Goal: Find contact information: Find contact information

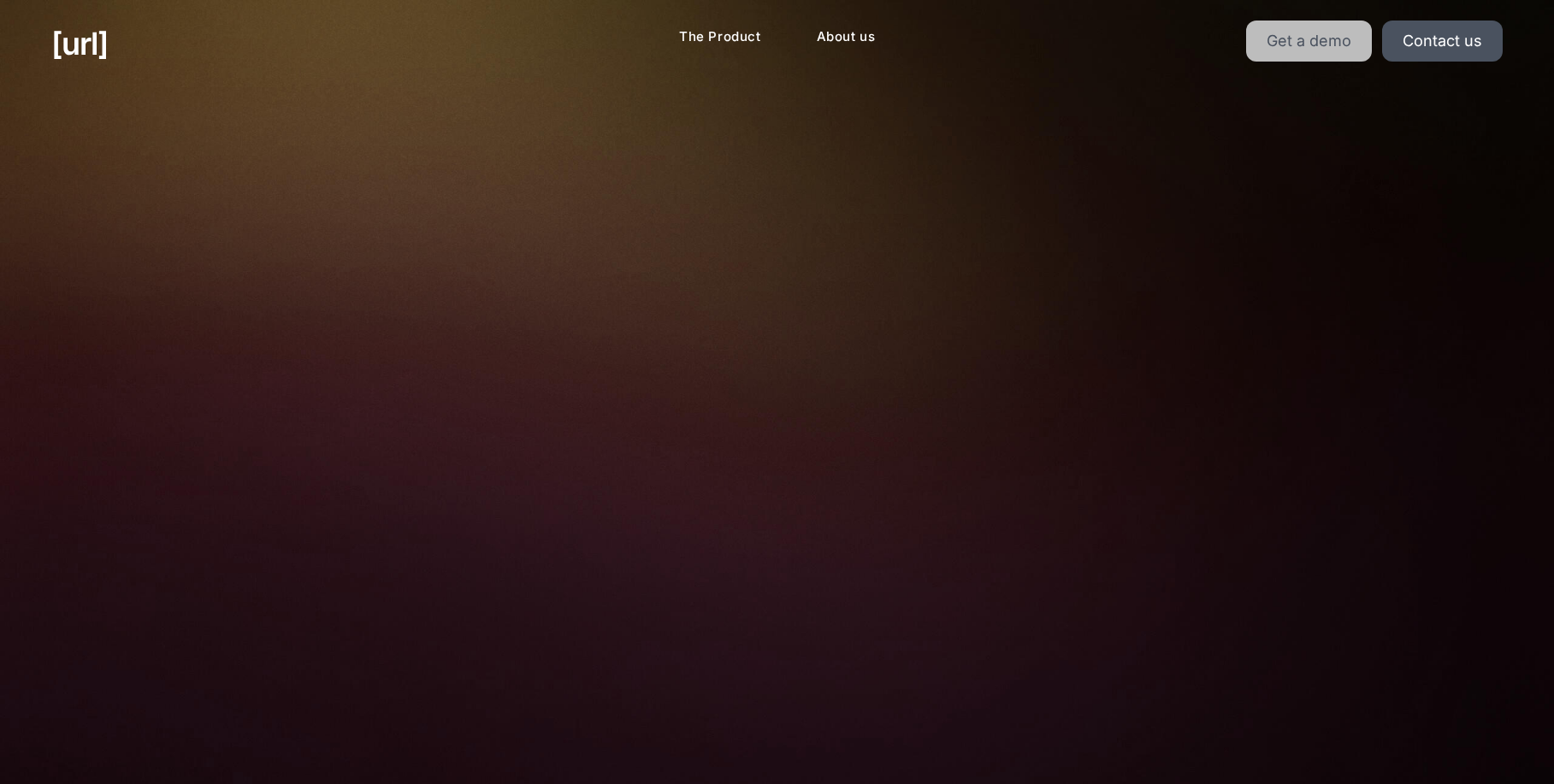
click at [1289, 39] on link "Get a demo" at bounding box center [1309, 41] width 125 height 41
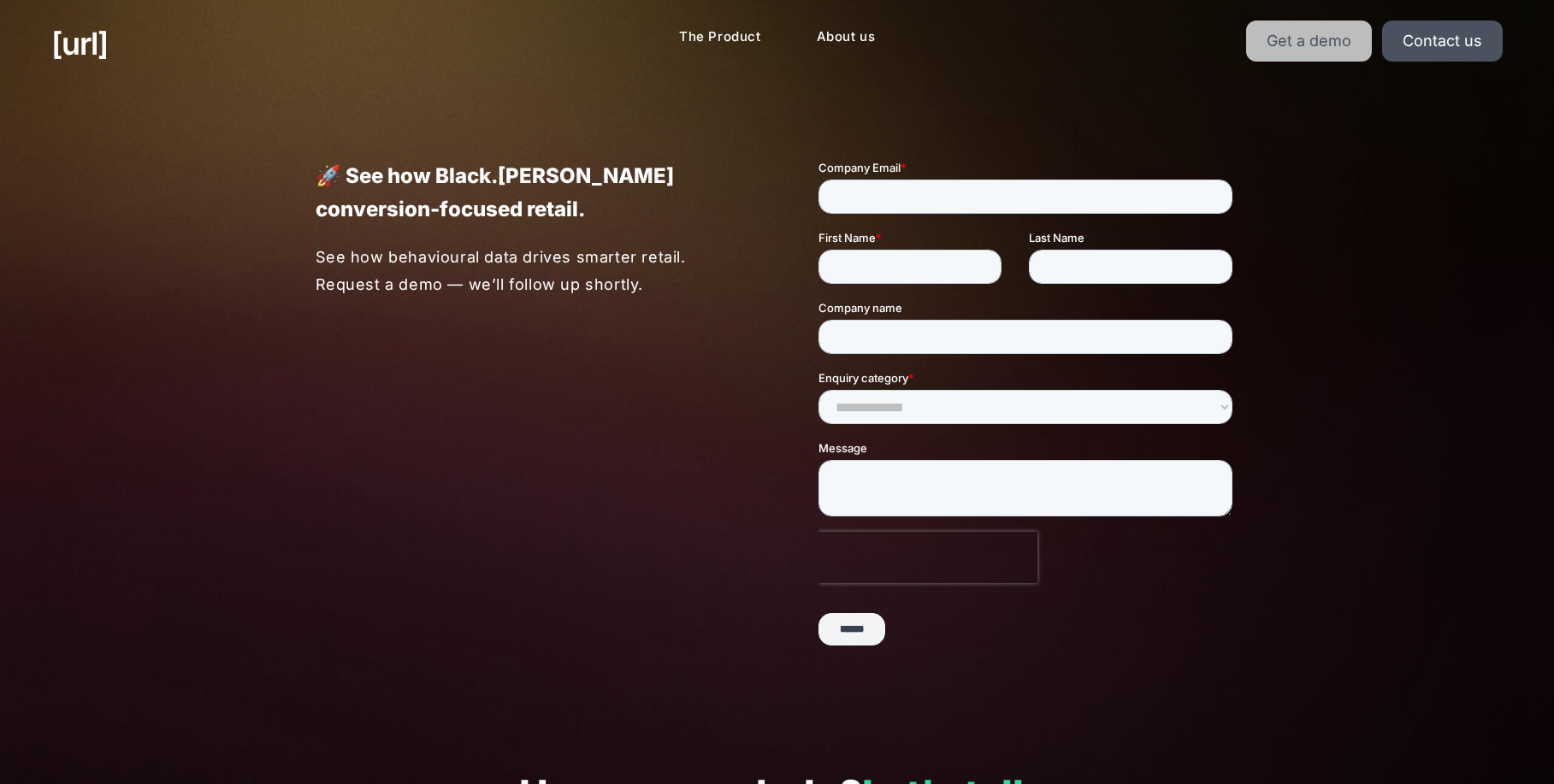
click at [1331, 37] on link "Get a demo" at bounding box center [1309, 41] width 125 height 41
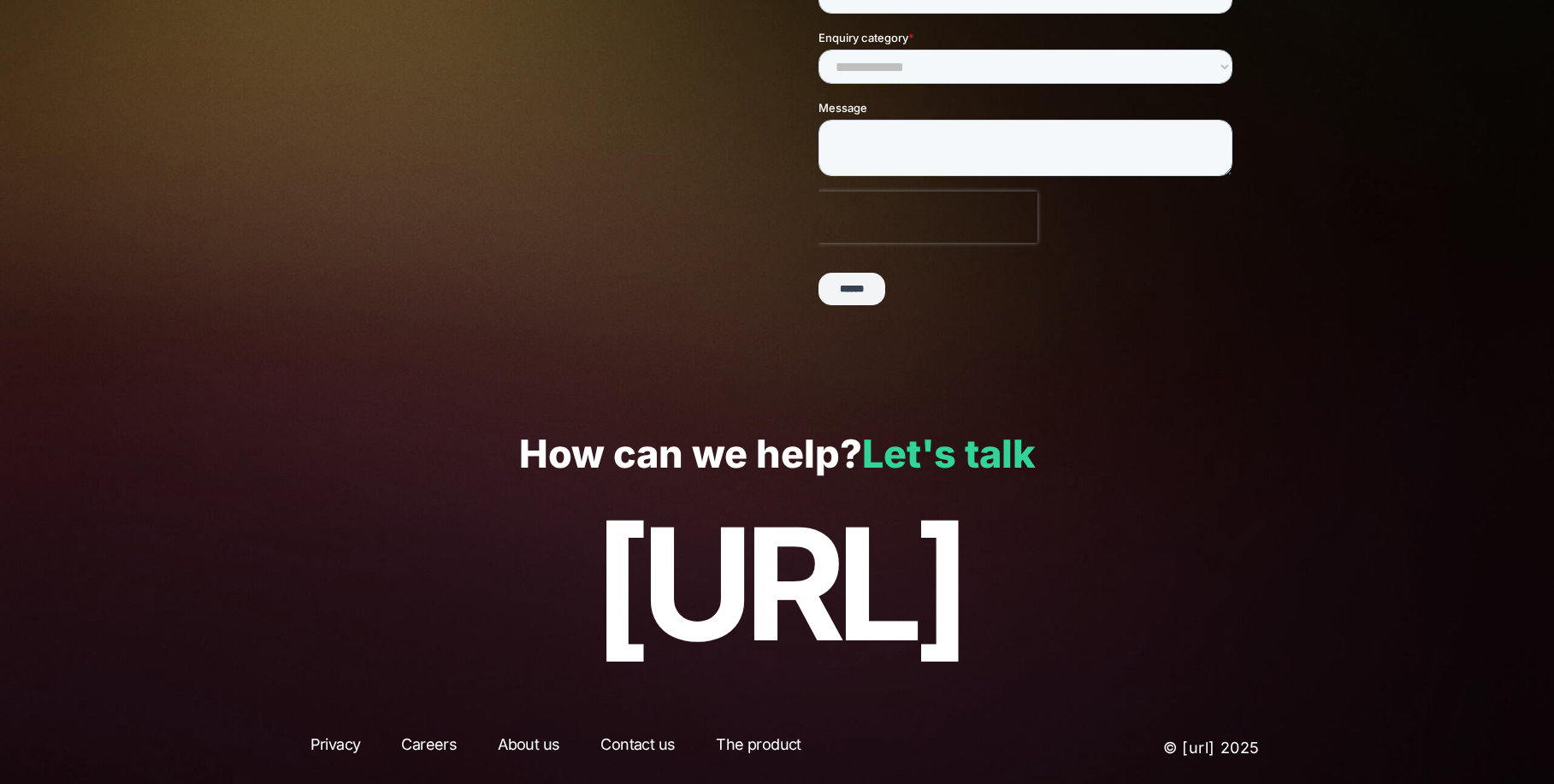
click at [969, 452] on link "Let's talk" at bounding box center [948, 454] width 174 height 47
